Goal: Task Accomplishment & Management: Use online tool/utility

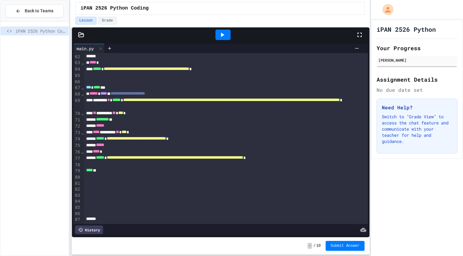
scroll to position [553, 0]
click at [225, 37] on icon at bounding box center [221, 34] width 7 height 7
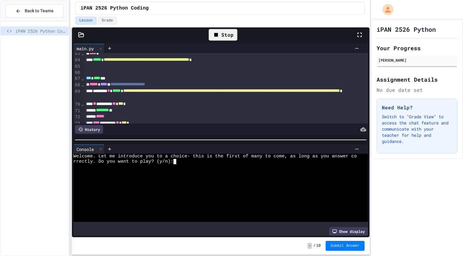
click at [192, 161] on div "rrectly. Do you want to play? (y/n):" at bounding box center [214, 161] width 283 height 5
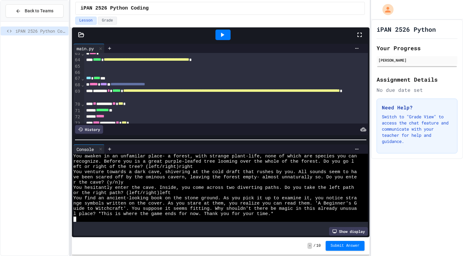
scroll to position [21, 0]
click at [102, 147] on icon at bounding box center [100, 149] width 4 height 4
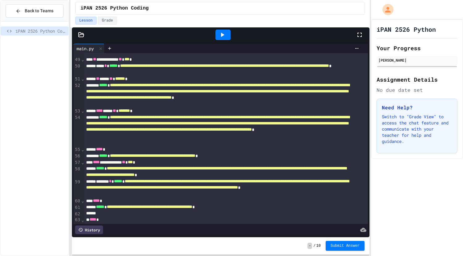
scroll to position [386, 0]
click at [220, 39] on div at bounding box center [222, 35] width 15 height 10
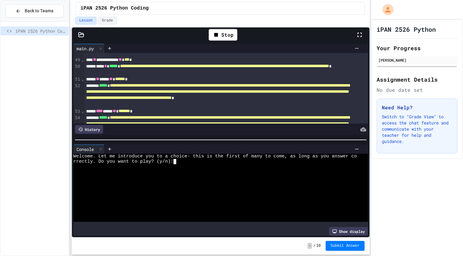
click at [200, 166] on div at bounding box center [214, 166] width 283 height 5
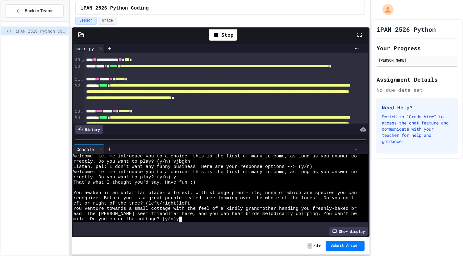
scroll to position [31, 0]
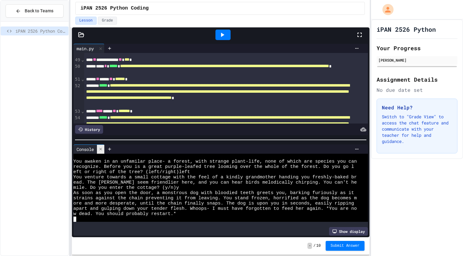
click at [101, 147] on icon at bounding box center [100, 149] width 4 height 4
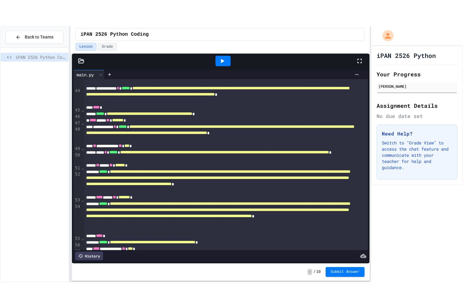
scroll to position [324, 0]
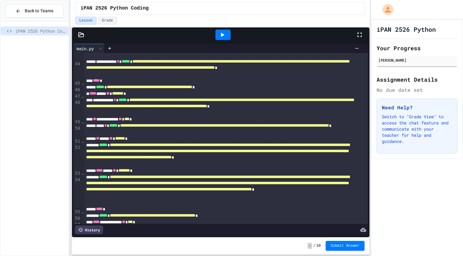
click at [360, 38] on icon at bounding box center [359, 34] width 7 height 7
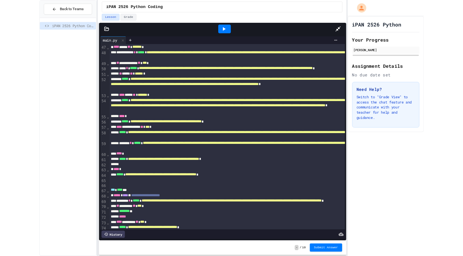
scroll to position [298, 0]
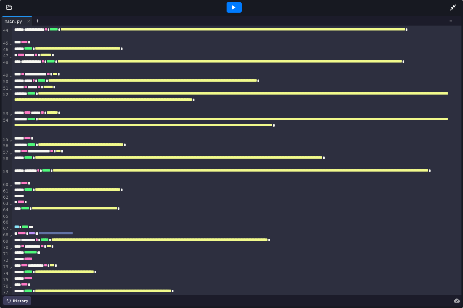
click at [233, 5] on icon at bounding box center [232, 7] width 7 height 7
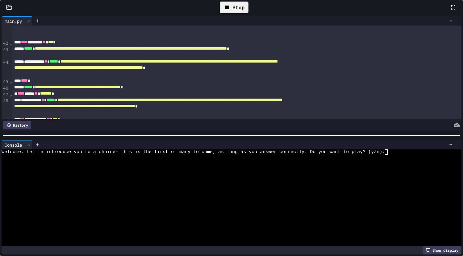
scroll to position [330, 0]
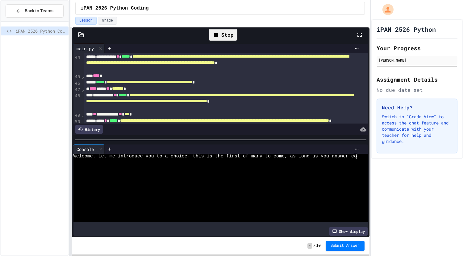
click at [420, 201] on div "iPAN 2526 Python Your Progress [PERSON_NAME] Assignment Details No due date set…" at bounding box center [417, 137] width 92 height 237
